Goal: Transaction & Acquisition: Purchase product/service

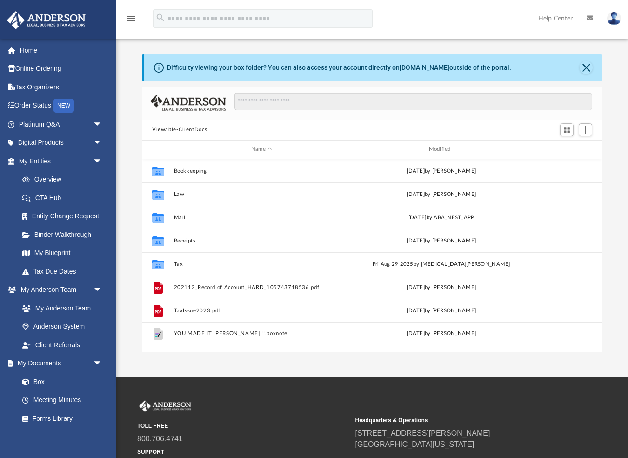
scroll to position [212, 461]
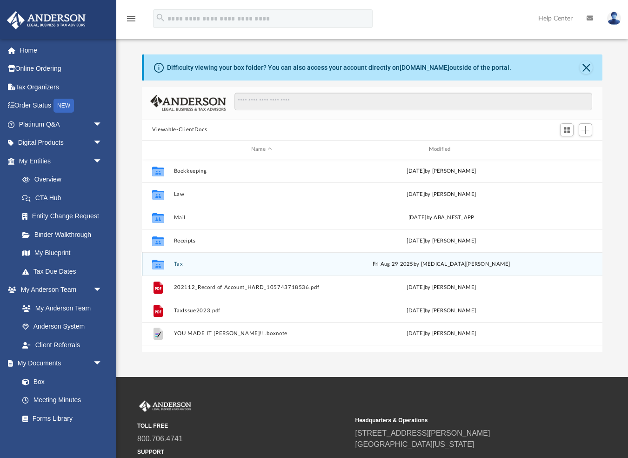
click at [180, 262] on button "Tax" at bounding box center [262, 264] width 176 height 6
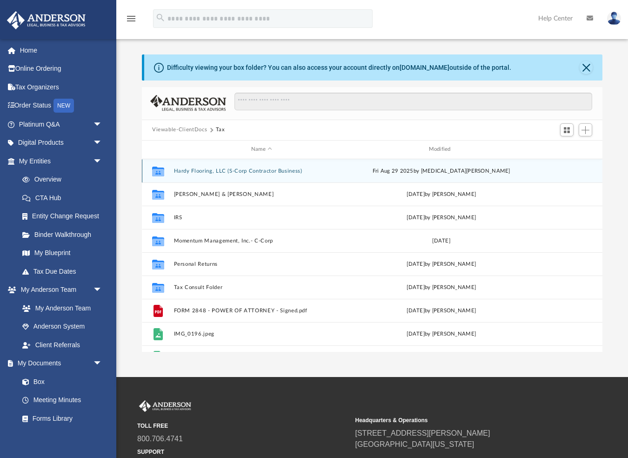
click at [213, 170] on button "Hardy Flooring, LLC (S-Corp Contractor Business)" at bounding box center [262, 170] width 176 height 6
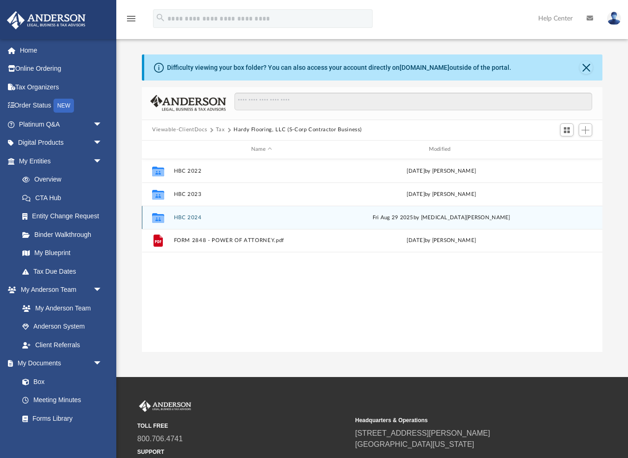
click at [199, 215] on button "HBC 2024" at bounding box center [262, 217] width 176 height 6
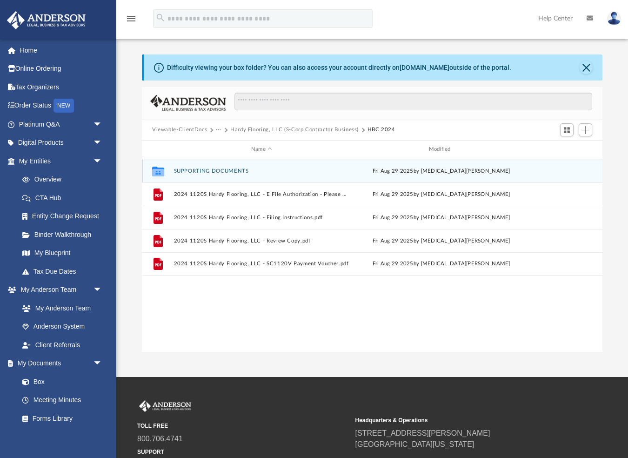
click at [185, 171] on button "SUPPORTING DOCUMENTS" at bounding box center [262, 170] width 176 height 6
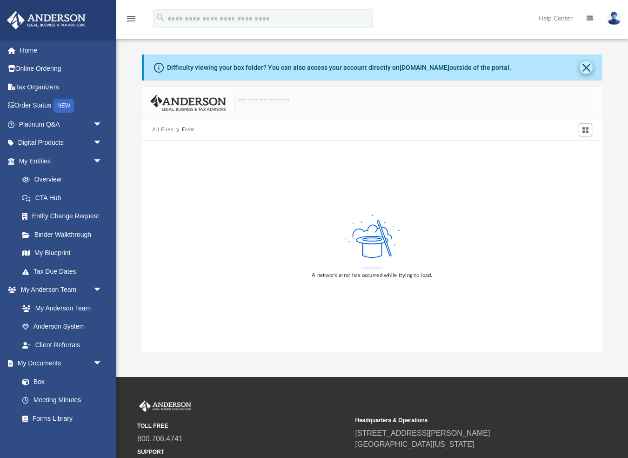
click at [589, 65] on button "Close" at bounding box center [586, 67] width 13 height 13
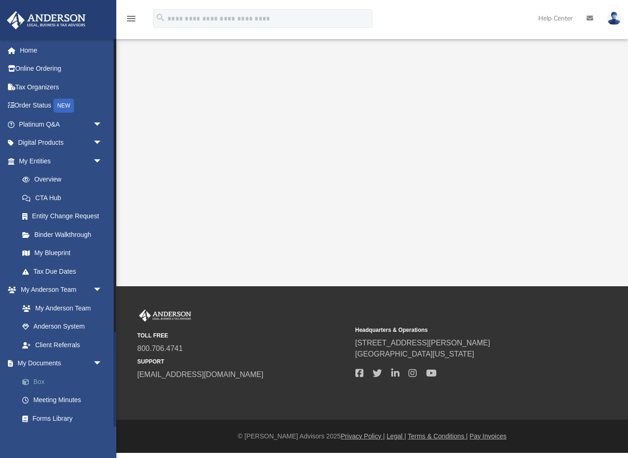
click at [41, 375] on link "Box" at bounding box center [64, 381] width 103 height 19
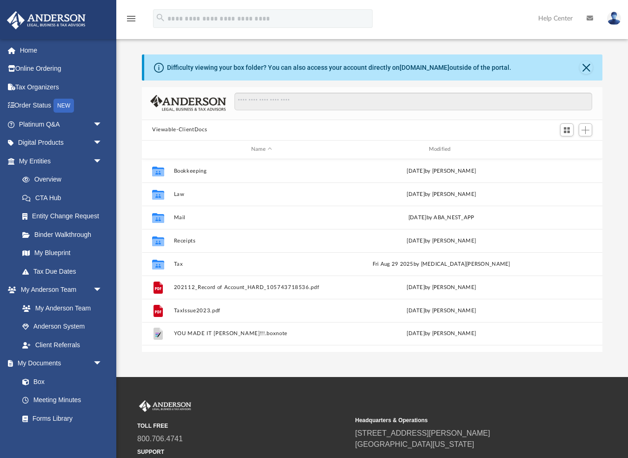
scroll to position [212, 461]
click at [588, 67] on button "Close" at bounding box center [586, 67] width 13 height 13
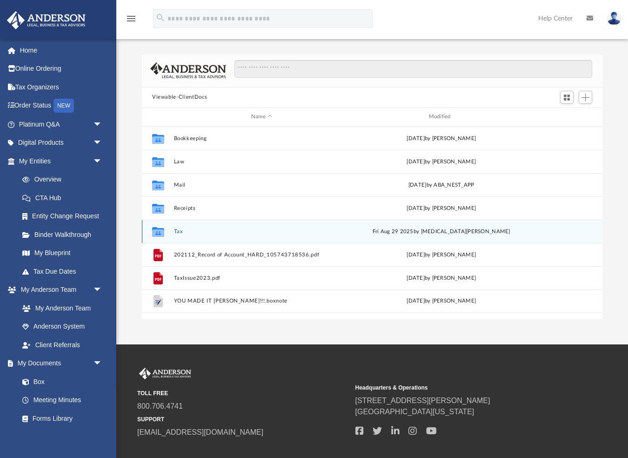
click at [176, 229] on button "Tax" at bounding box center [262, 231] width 176 height 6
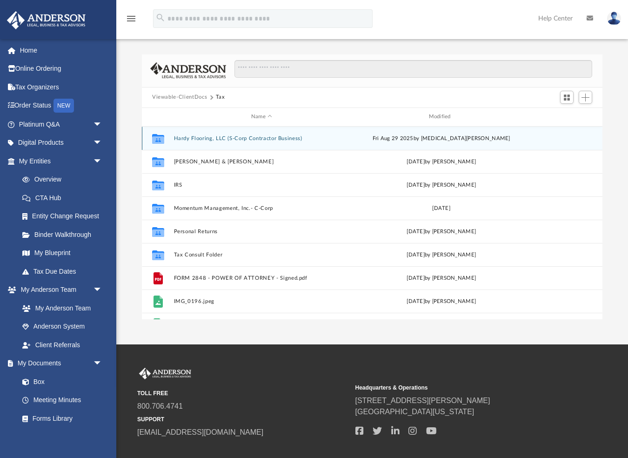
click at [199, 137] on button "Hardy Flooring, LLC (S-Corp Contractor Business)" at bounding box center [262, 138] width 176 height 6
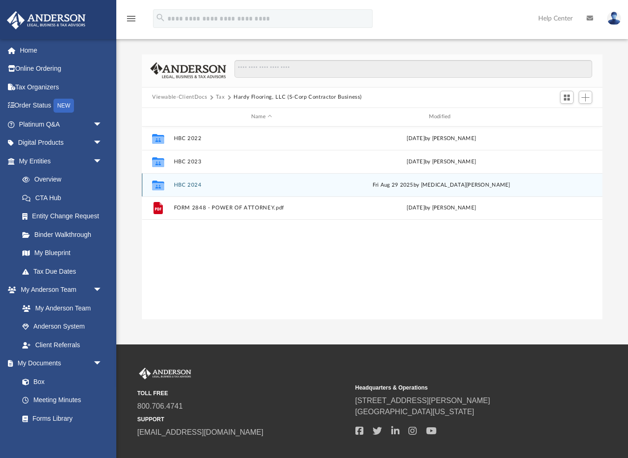
click at [192, 182] on button "HBC 2024" at bounding box center [262, 184] width 176 height 6
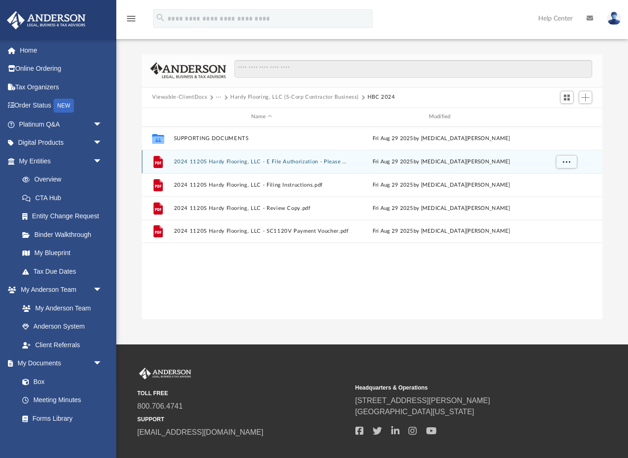
click at [201, 157] on div "File 2024 1120S Hardy Flooring, LLC - E File Authorization - Please Sign.pdf Fr…" at bounding box center [372, 161] width 461 height 23
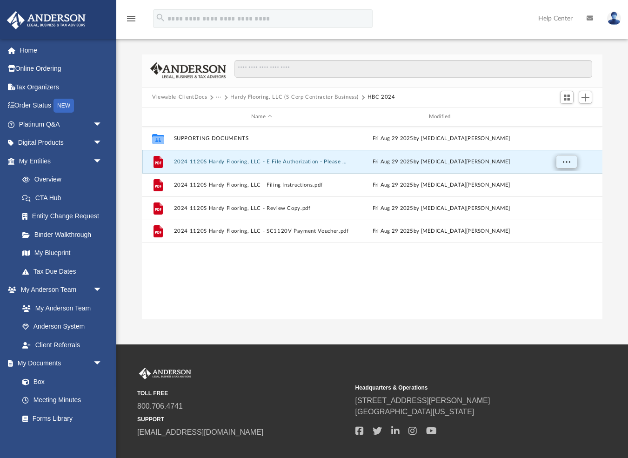
click at [569, 159] on span "More options" at bounding box center [566, 161] width 7 height 5
click at [297, 161] on button "2024 1120S Hardy Flooring, LLC - E File Authorization - Please Sign.pdf" at bounding box center [262, 161] width 176 height 6
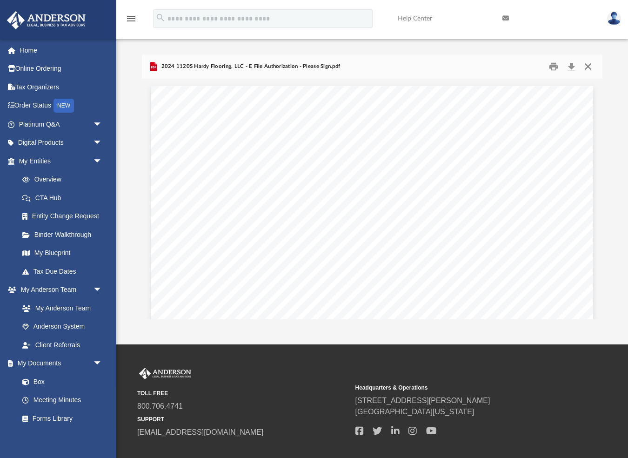
click at [588, 66] on button "Close" at bounding box center [588, 66] width 17 height 14
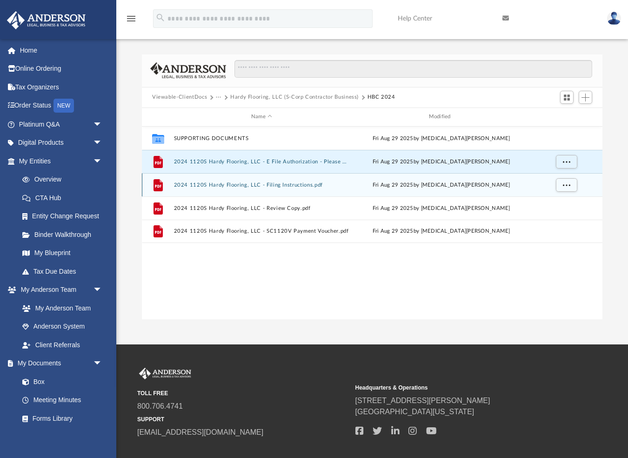
click at [264, 185] on button "2024 1120S Hardy Flooring, LLC - Filing Instructions.pdf" at bounding box center [262, 184] width 176 height 6
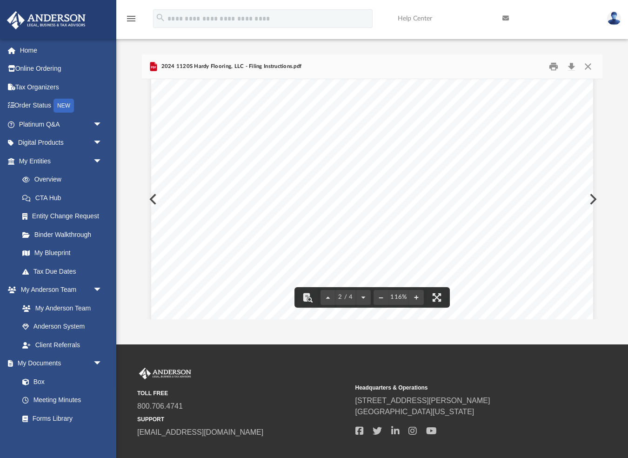
scroll to position [624, 0]
click at [588, 65] on button "Close" at bounding box center [588, 66] width 17 height 14
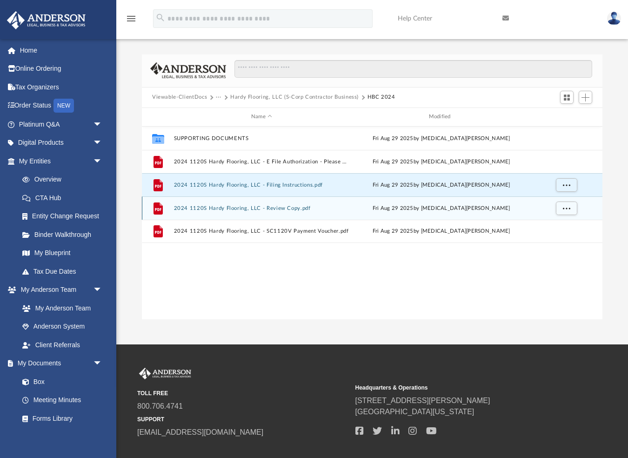
click at [261, 209] on button "2024 1120S Hardy Flooring, LLC - Review Copy.pdf" at bounding box center [262, 208] width 176 height 6
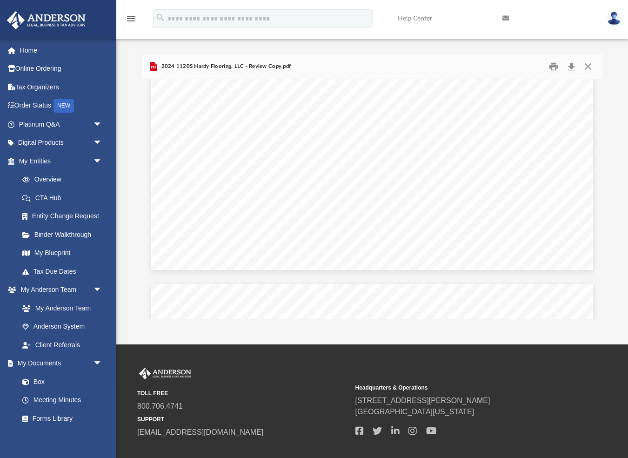
scroll to position [4999, 0]
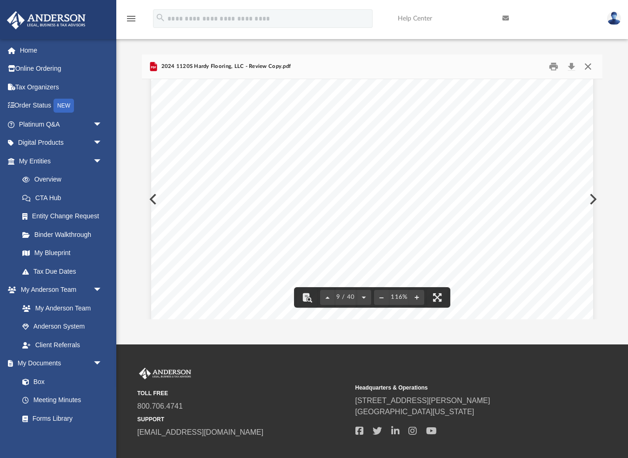
click at [588, 67] on button "Close" at bounding box center [588, 66] width 17 height 14
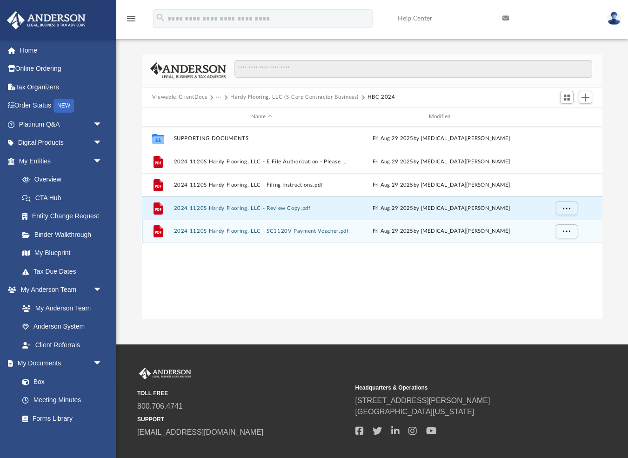
click at [238, 229] on button "2024 1120S Hardy Flooring, LLC - SC1120V Payment Voucher.pdf" at bounding box center [262, 231] width 176 height 6
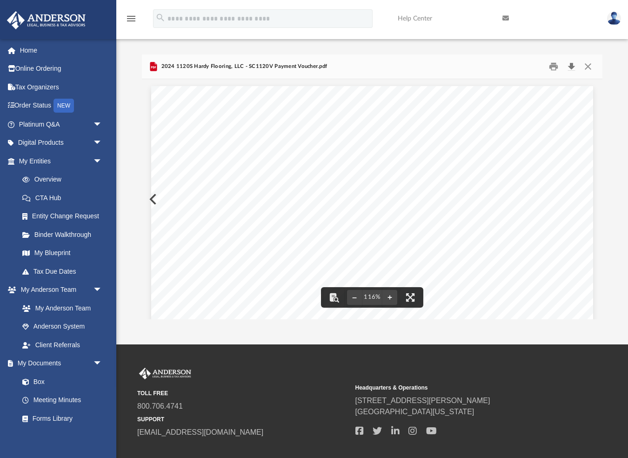
scroll to position [0, 0]
click at [588, 65] on button "Close" at bounding box center [588, 66] width 17 height 14
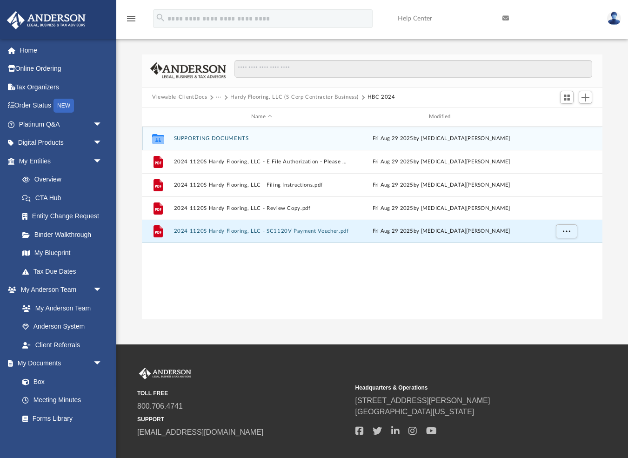
click at [223, 140] on button "SUPPORTING DOCUMENTS" at bounding box center [262, 138] width 176 height 6
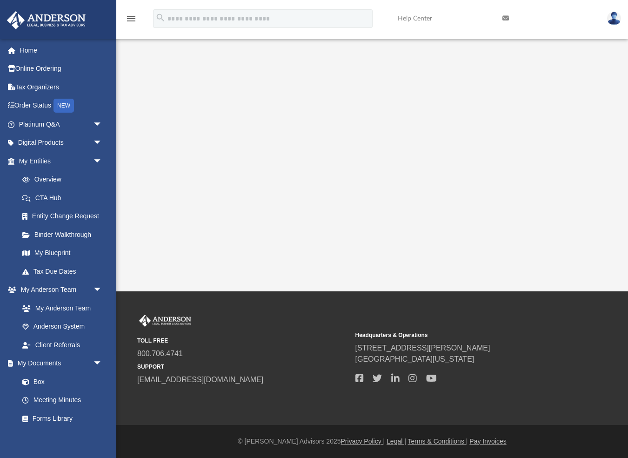
click at [431, 27] on link "Help Center" at bounding box center [443, 18] width 105 height 37
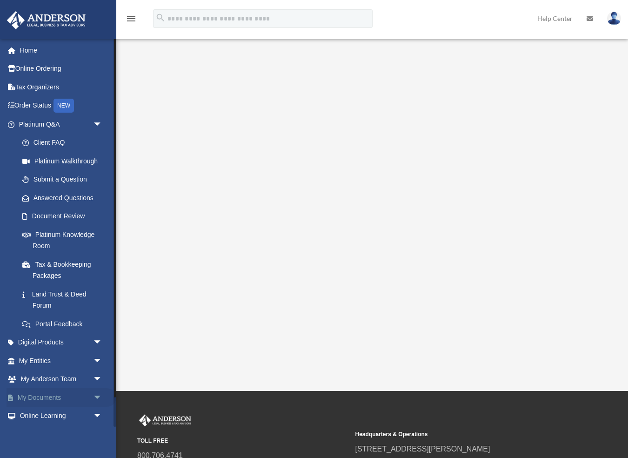
click at [99, 391] on span "arrow_drop_down" at bounding box center [102, 397] width 19 height 19
click at [39, 409] on link "Box" at bounding box center [64, 416] width 103 height 19
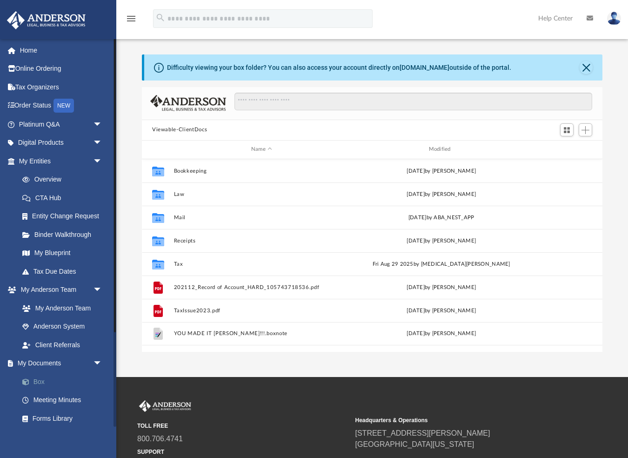
scroll to position [0, 0]
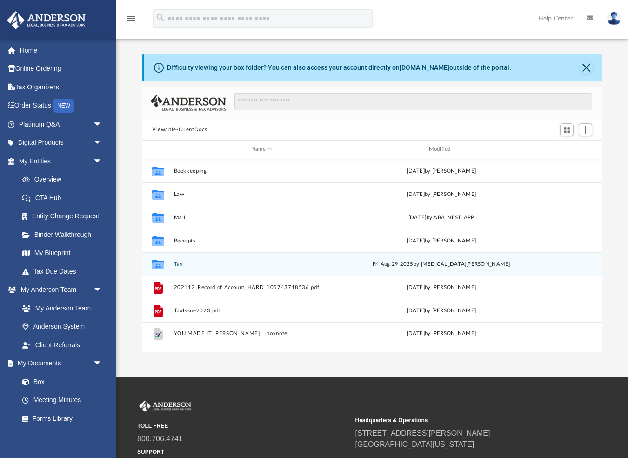
click at [178, 266] on button "Tax" at bounding box center [262, 264] width 176 height 6
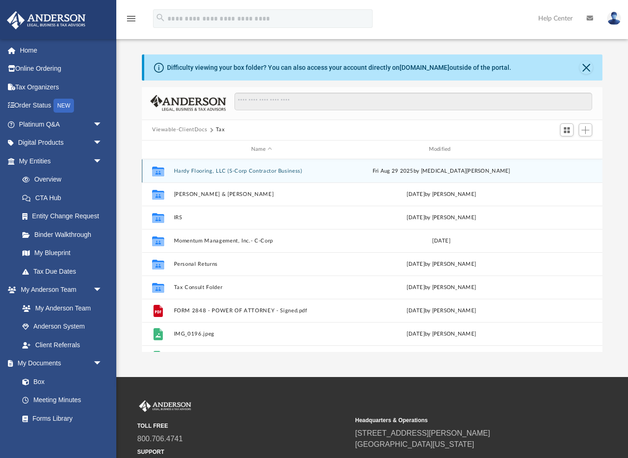
click at [200, 171] on button "Hardy Flooring, LLC (S-Corp Contractor Business)" at bounding box center [262, 170] width 176 height 6
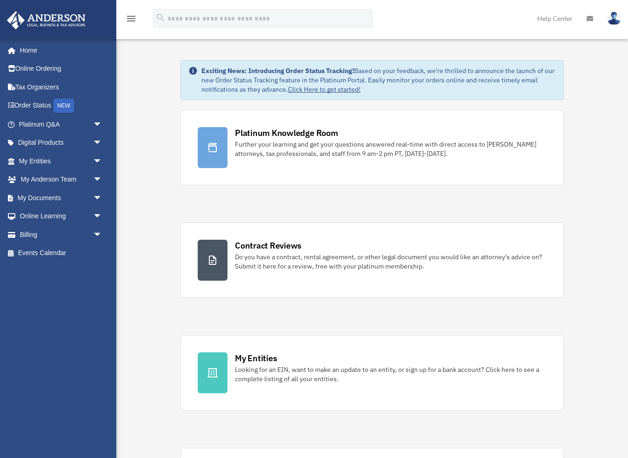
click at [614, 17] on img at bounding box center [614, 18] width 14 height 13
click at [460, 23] on div "menu search Site Menu add [EMAIL_ADDRESS][DOMAIN_NAME] My Profile Reset Passwor…" at bounding box center [314, 23] width 614 height 32
click at [29, 48] on link "Home" at bounding box center [62, 50] width 110 height 19
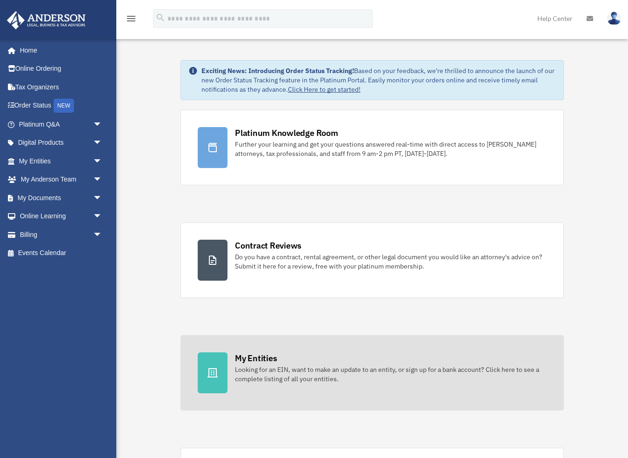
click at [297, 374] on div "Looking for an EIN, want to make an update to an entity, or sign up for a bank …" at bounding box center [391, 374] width 312 height 19
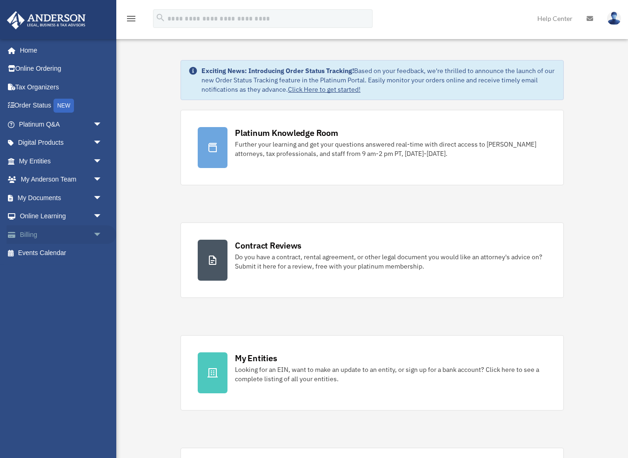
click at [29, 231] on link "Billing arrow_drop_down" at bounding box center [62, 234] width 110 height 19
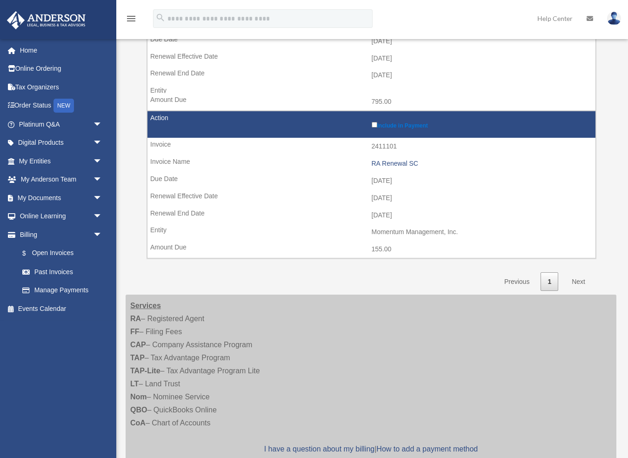
scroll to position [199, 0]
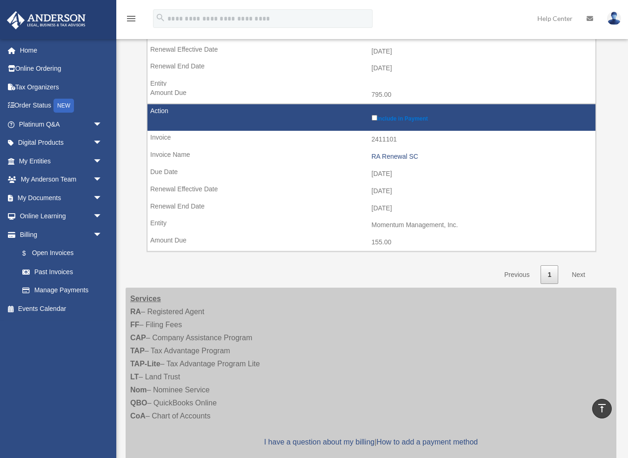
click at [579, 266] on link "Next" at bounding box center [578, 274] width 27 height 19
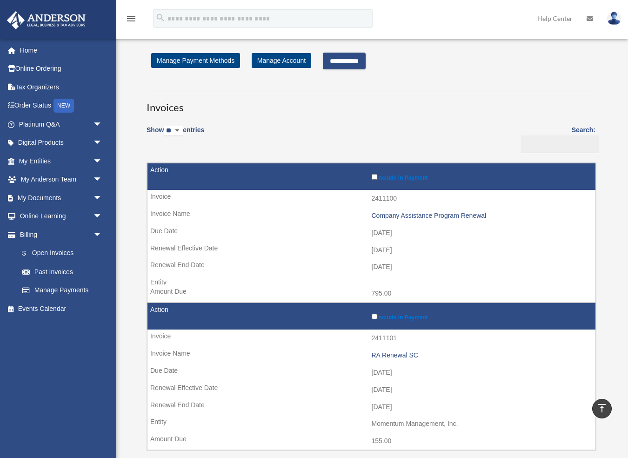
scroll to position [0, 0]
click at [206, 59] on link "Manage Payment Methods" at bounding box center [195, 60] width 89 height 15
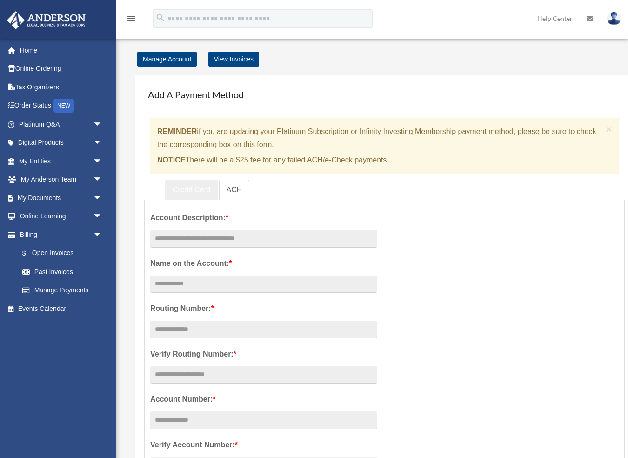
click at [197, 189] on link "Credit Card" at bounding box center [191, 190] width 53 height 21
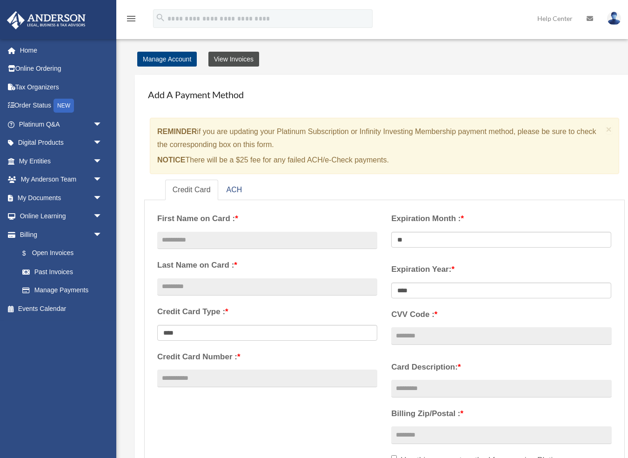
click at [232, 58] on link "View Invoices" at bounding box center [233, 59] width 51 height 15
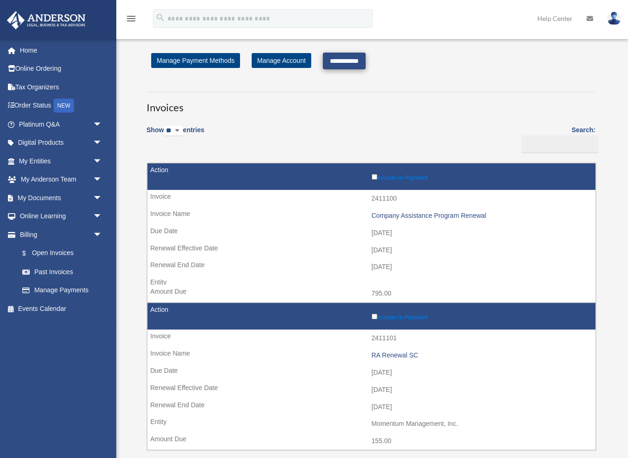
click at [353, 58] on input "**********" at bounding box center [344, 61] width 43 height 17
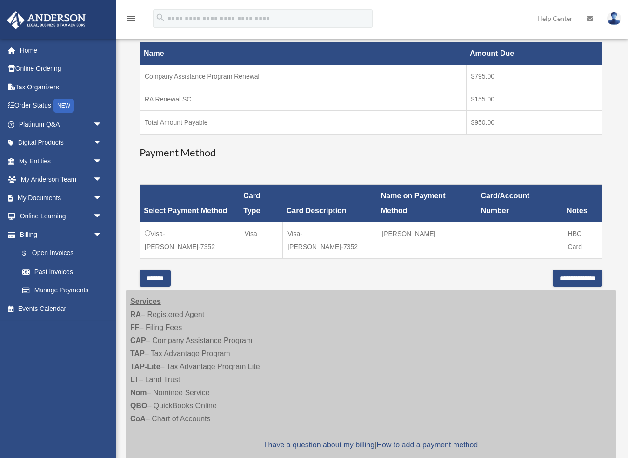
scroll to position [156, 0]
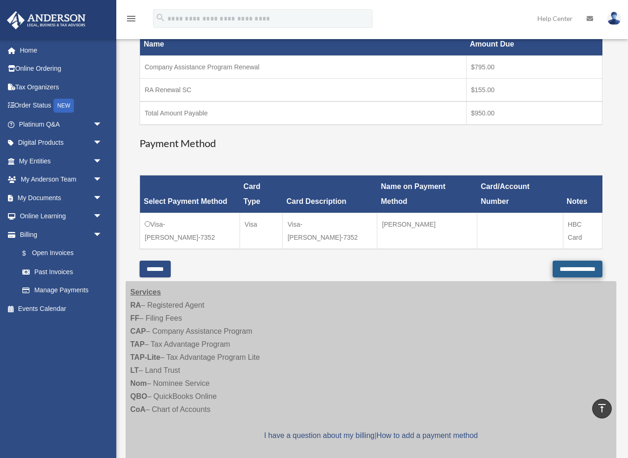
click at [554, 261] on input "**********" at bounding box center [578, 269] width 50 height 17
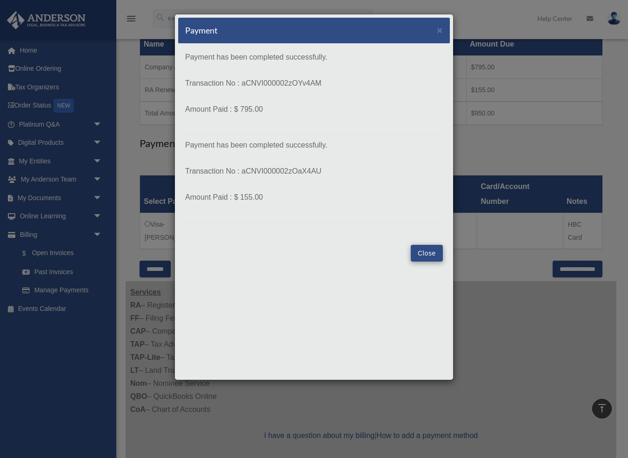
click at [430, 254] on button "Close" at bounding box center [427, 253] width 32 height 17
